Goal: Find specific fact: Find specific fact

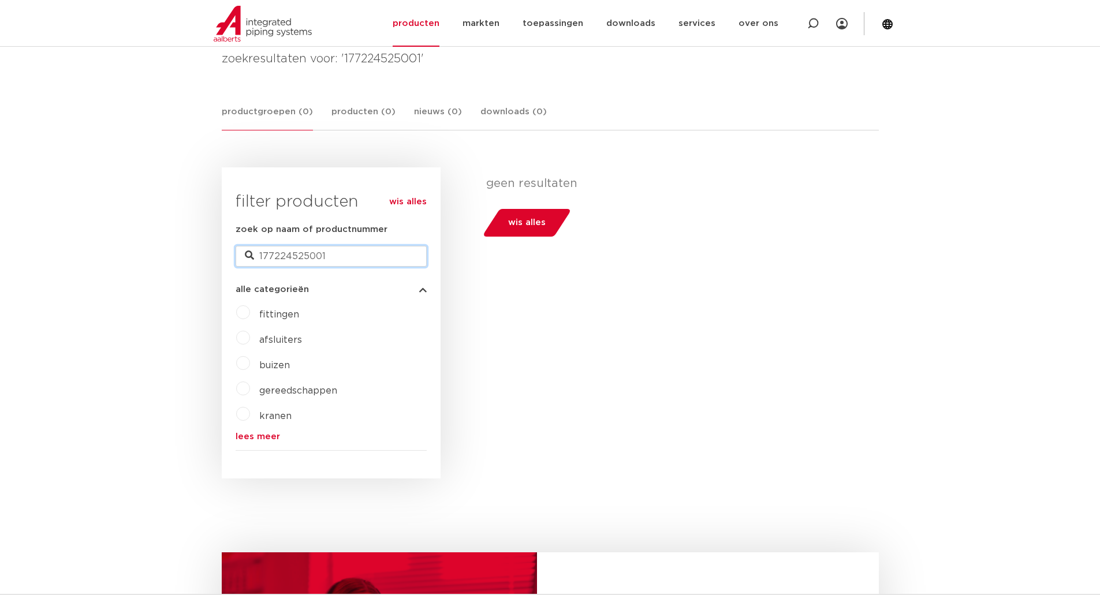
drag, startPoint x: 199, startPoint y: 251, endPoint x: 91, endPoint y: 250, distance: 108.0
click at [92, 250] on body "Zoeken NIEUW: myIPS is beschikbaar meer info sluiten producten markten toepassi…" at bounding box center [550, 490] width 1100 height 1326
paste input "177212007002"
click at [282, 255] on input "177212007002" at bounding box center [331, 256] width 191 height 21
type input "177212007002"
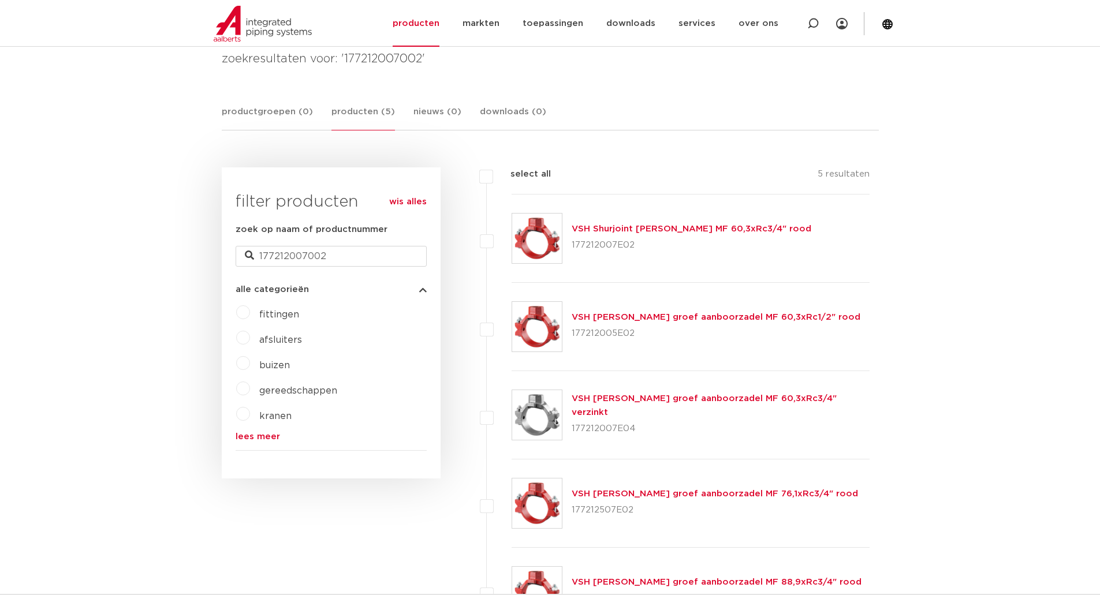
drag, startPoint x: 648, startPoint y: 247, endPoint x: 573, endPoint y: 252, distance: 75.2
click at [573, 252] on p "177212007E02" at bounding box center [692, 245] width 240 height 18
copy p "177212007E02"
